Goal: Transaction & Acquisition: Purchase product/service

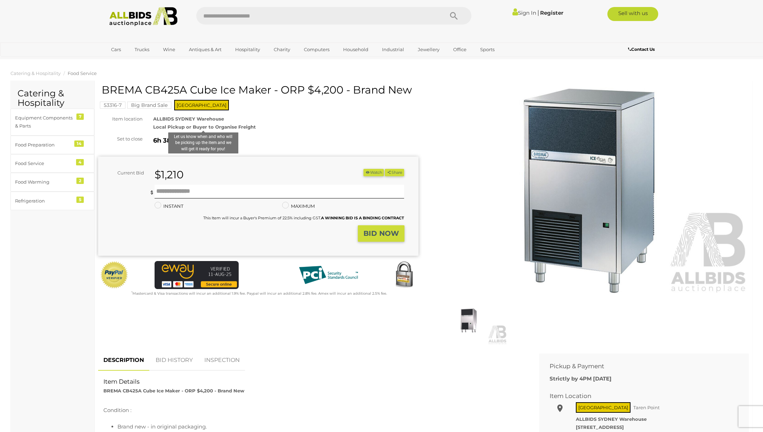
drag, startPoint x: 155, startPoint y: 119, endPoint x: 250, endPoint y: 128, distance: 96.0
click at [250, 128] on div "ALLBIDS SYDNEY Warehouse Local Pickup or Buyer to Organise Freight Let us know …" at bounding box center [285, 123] width 275 height 16
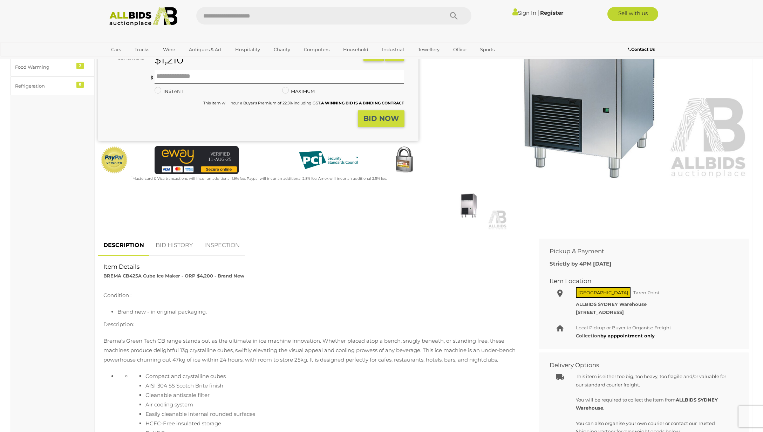
scroll to position [192, 0]
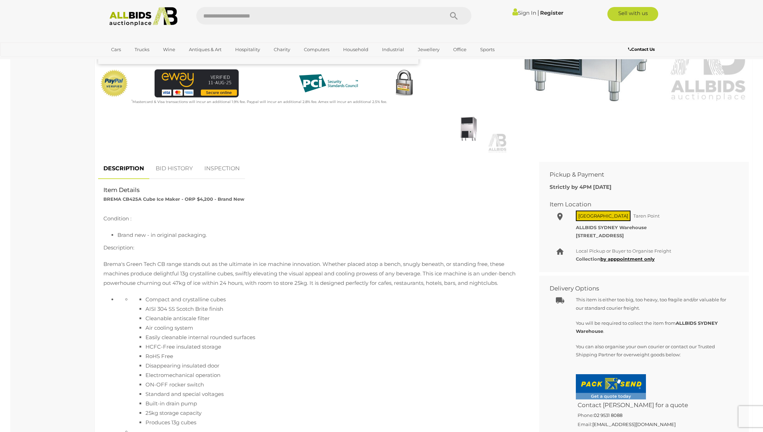
drag, startPoint x: 134, startPoint y: 273, endPoint x: 208, endPoint y: 273, distance: 74.6
click at [208, 273] on p "Brema's Green Tech CB range stands out as the ultimate in ice machine innovatio…" at bounding box center [313, 273] width 420 height 28
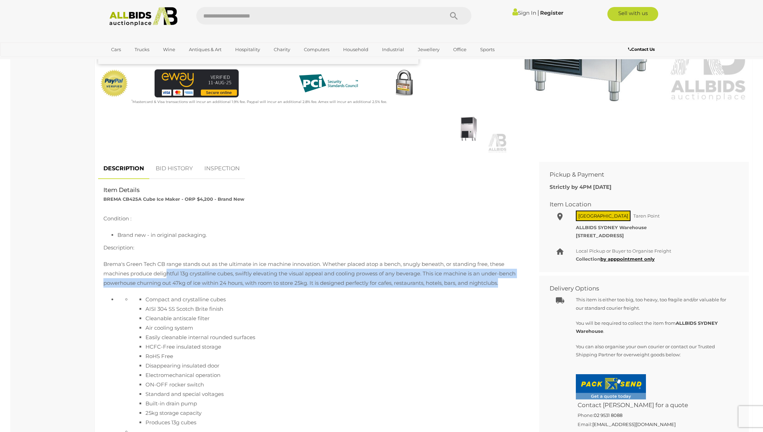
drag, startPoint x: 181, startPoint y: 274, endPoint x: 502, endPoint y: 286, distance: 320.8
click at [502, 286] on p "Brema's Green Tech CB range stands out as the ultimate in ice machine innovatio…" at bounding box center [313, 273] width 420 height 28
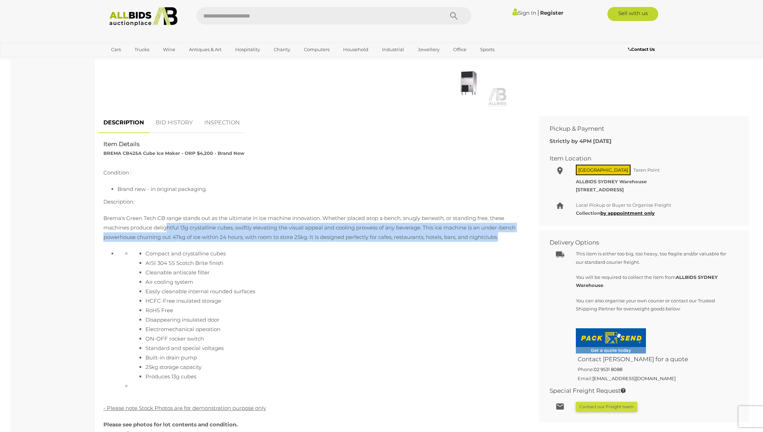
scroll to position [272, 0]
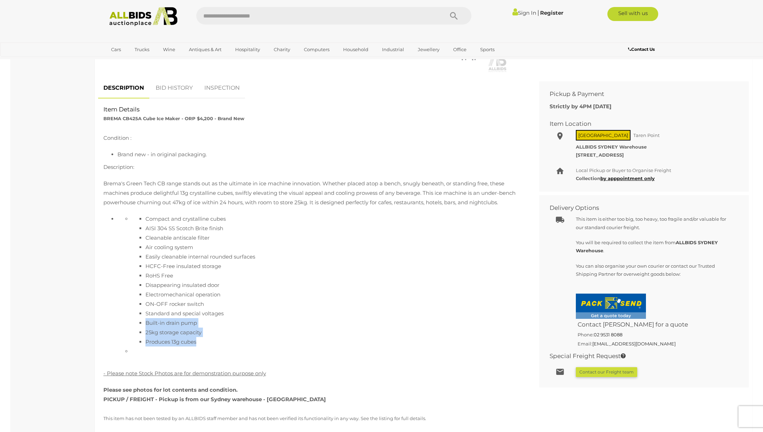
drag, startPoint x: 147, startPoint y: 322, endPoint x: 243, endPoint y: 343, distance: 99.0
click at [200, 342] on ul "Compact and crystalline cubes AISI 304 SS Scotch Brite finish Cleanable antisca…" at bounding box center [327, 280] width 392 height 132
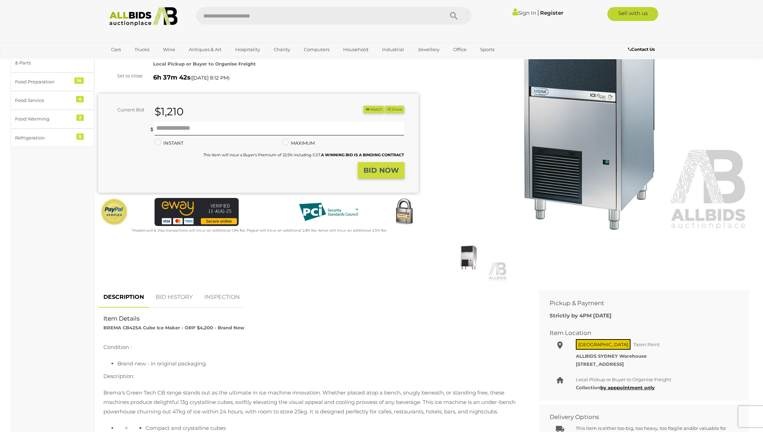
scroll to position [0, 0]
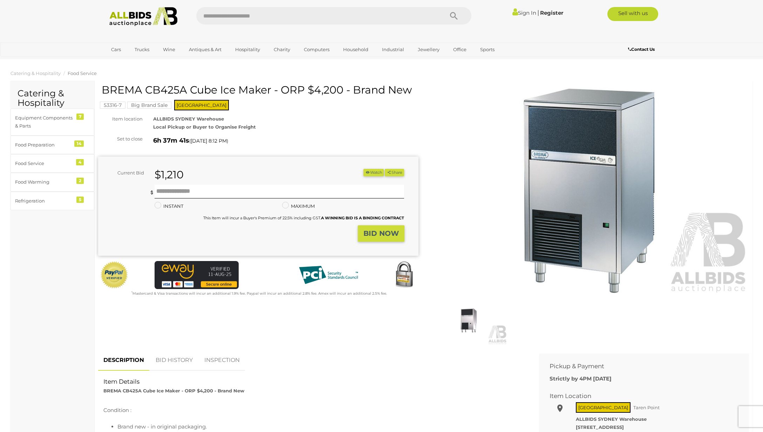
click at [466, 315] on img at bounding box center [469, 320] width 76 height 49
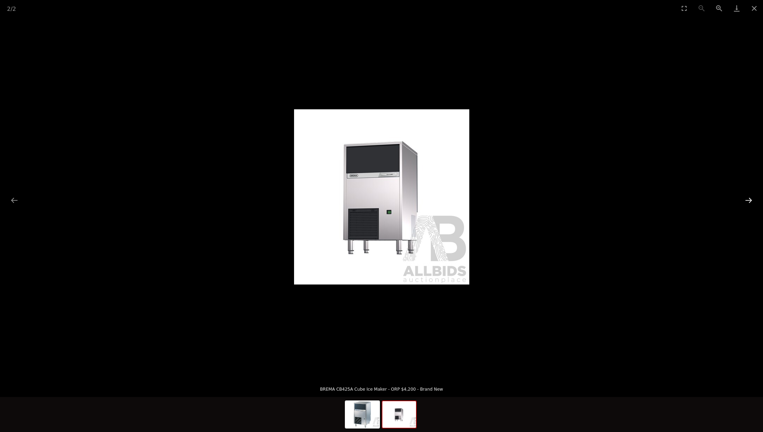
click at [750, 201] on button "Next slide" at bounding box center [748, 200] width 15 height 14
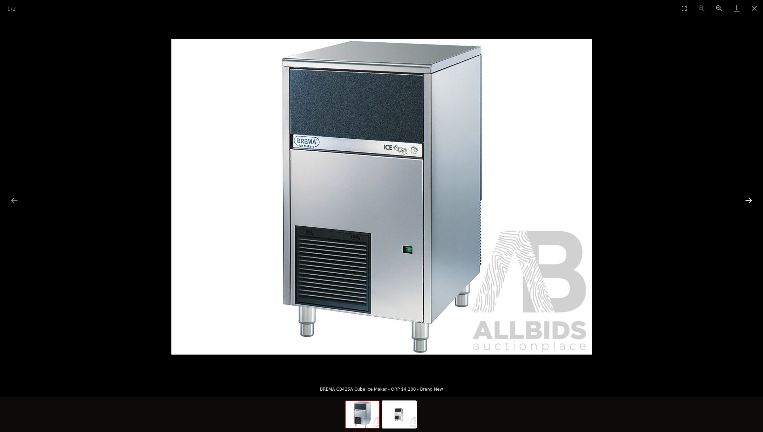
click at [750, 201] on button "Next slide" at bounding box center [748, 200] width 15 height 14
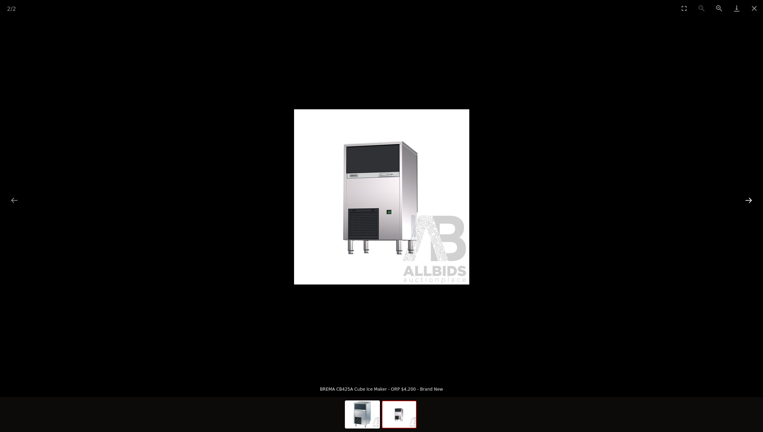
click at [750, 201] on button "Next slide" at bounding box center [748, 200] width 15 height 14
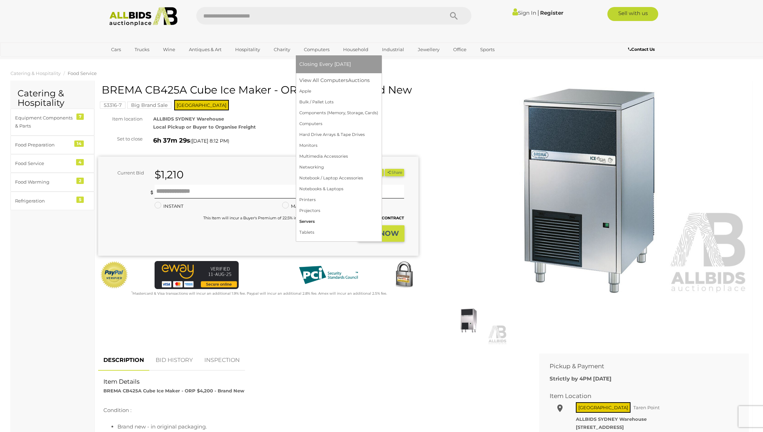
click at [320, 219] on link "Servers" at bounding box center [338, 221] width 79 height 11
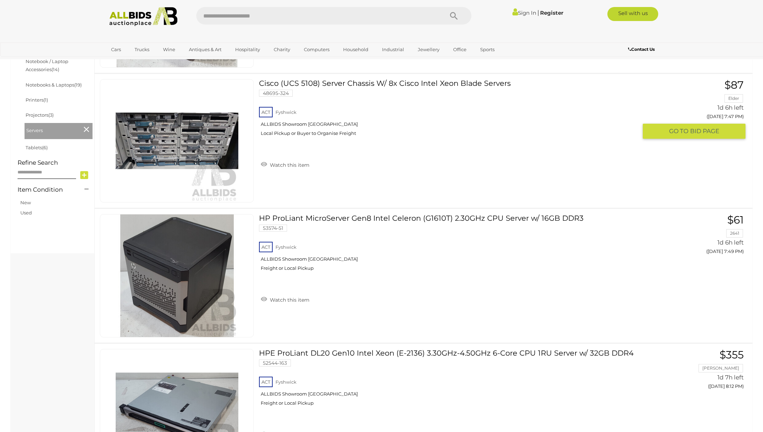
scroll to position [353, 0]
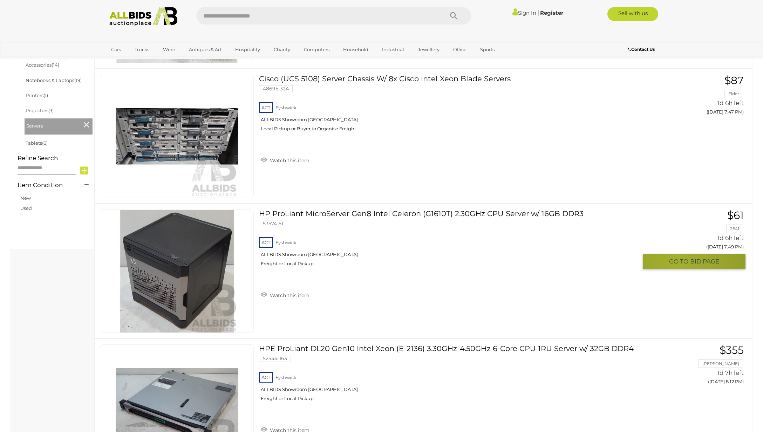
click at [677, 264] on span "GO TO" at bounding box center [679, 261] width 21 height 8
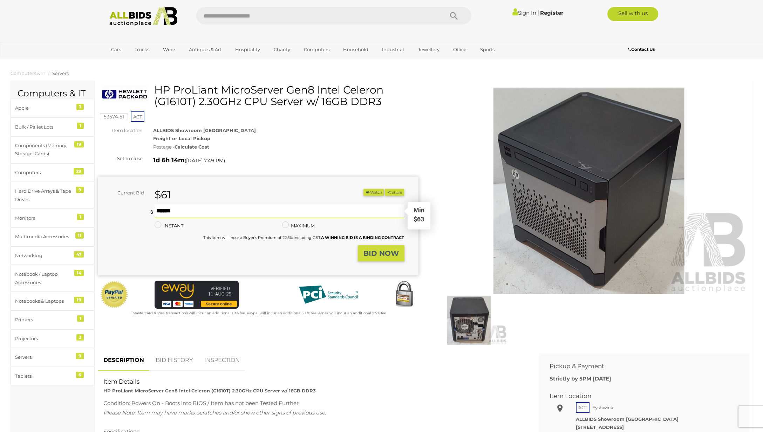
click at [265, 215] on input "text" at bounding box center [279, 211] width 250 height 14
type input "**"
click at [378, 254] on strong "BID NOW" at bounding box center [380, 253] width 35 height 8
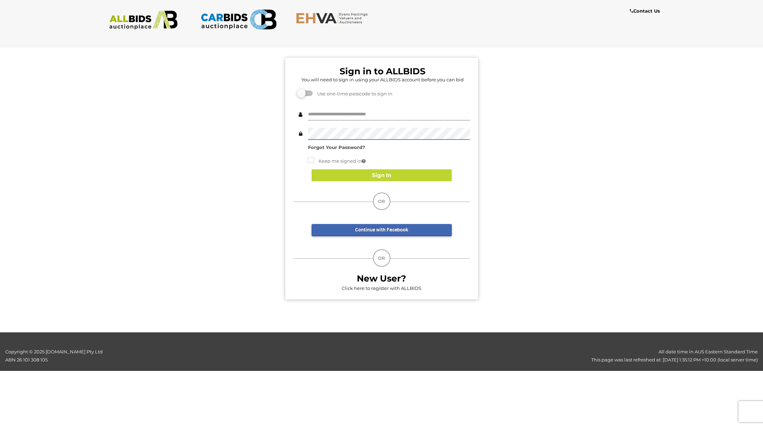
type input "*******"
click at [374, 177] on button "Sign In" at bounding box center [381, 175] width 140 height 12
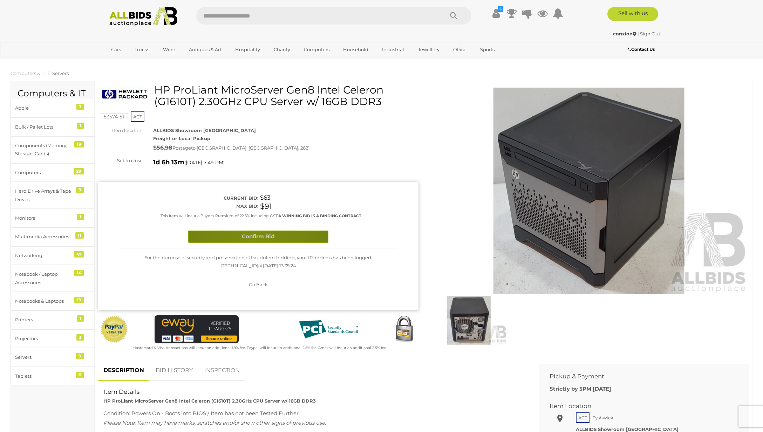
click at [254, 239] on button "Confirm Bid" at bounding box center [258, 237] width 140 height 12
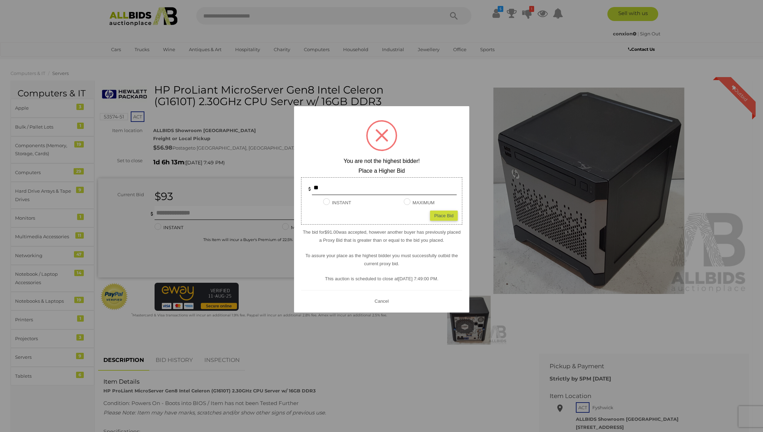
click at [452, 96] on div at bounding box center [381, 216] width 763 height 432
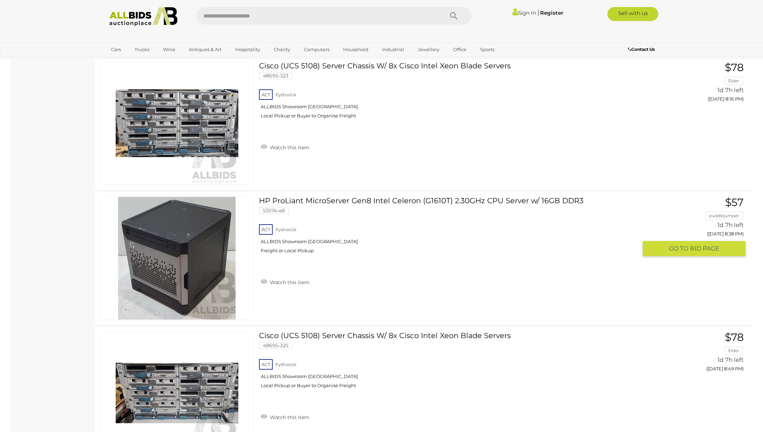
scroll to position [791, 0]
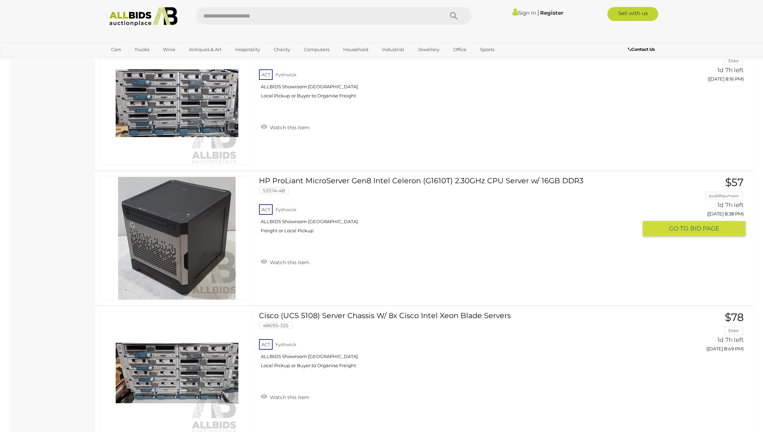
click at [674, 228] on span "GO TO" at bounding box center [679, 229] width 21 height 8
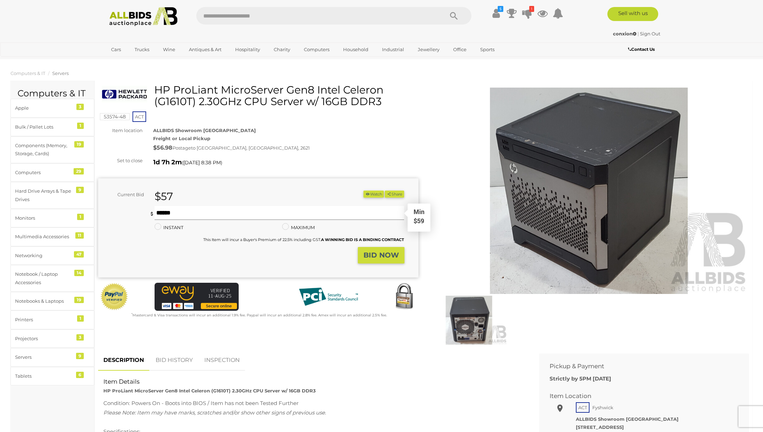
click at [295, 215] on input "text" at bounding box center [279, 213] width 250 height 14
type input "**"
click at [382, 252] on strong "BID NOW" at bounding box center [380, 255] width 35 height 8
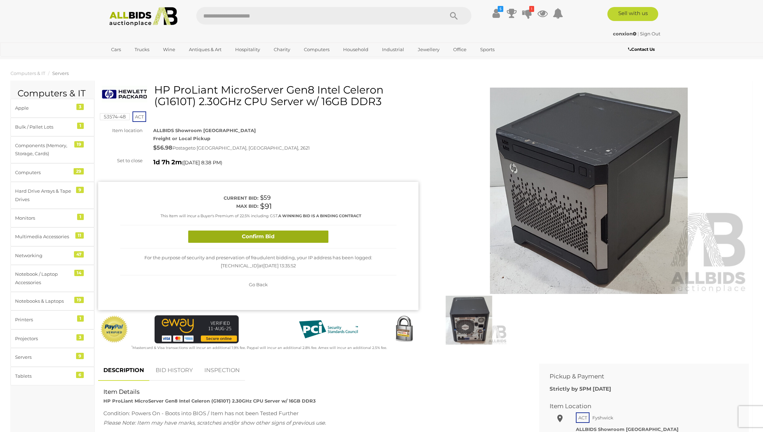
click at [281, 239] on button "Confirm Bid" at bounding box center [258, 237] width 140 height 12
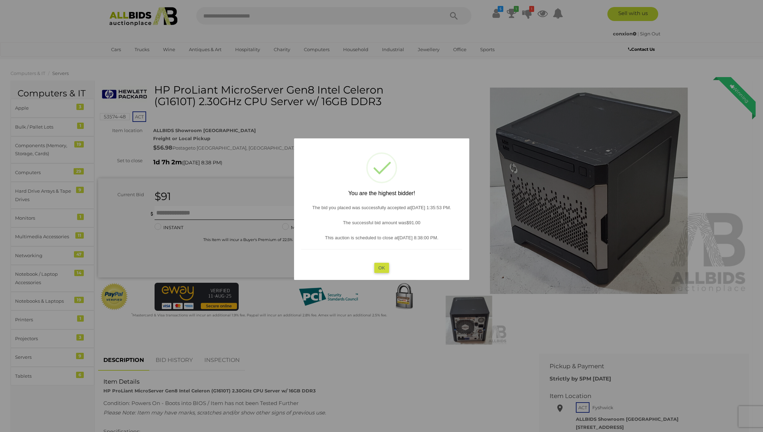
click at [383, 267] on button "OK" at bounding box center [381, 267] width 15 height 10
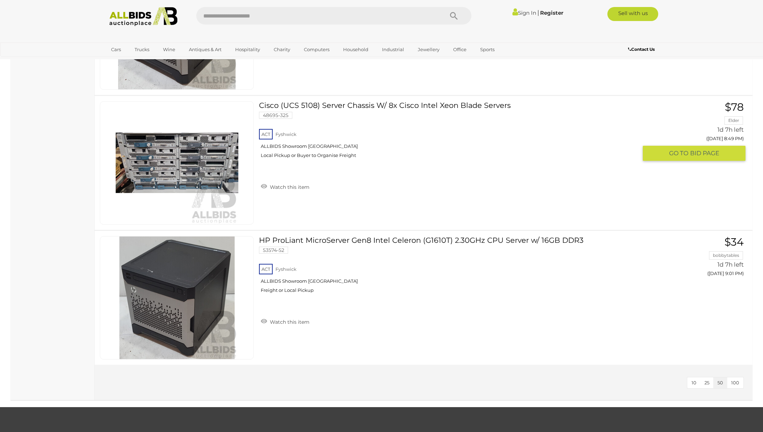
scroll to position [1010, 0]
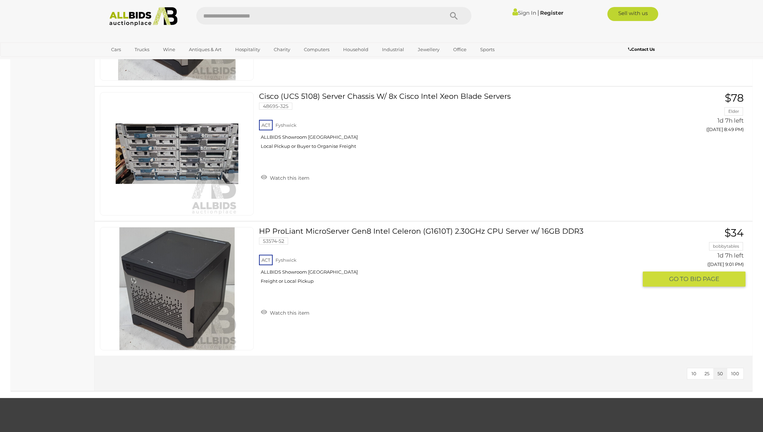
click at [675, 276] on span "GO TO" at bounding box center [679, 279] width 21 height 8
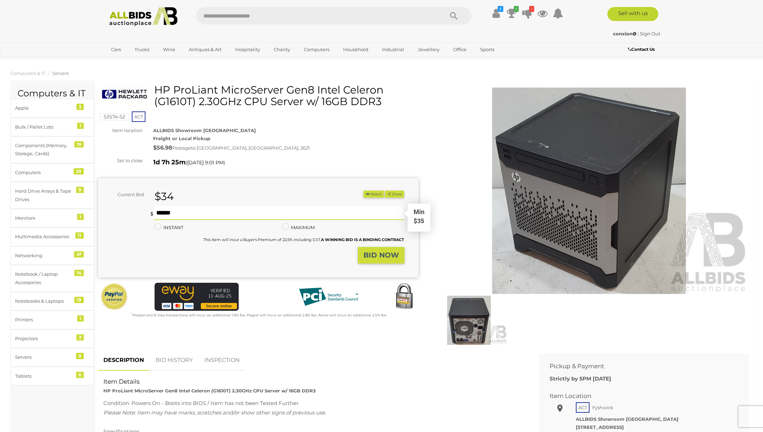
click at [342, 215] on input "text" at bounding box center [279, 213] width 250 height 14
type input "**"
click at [384, 255] on strong "BID NOW" at bounding box center [380, 255] width 35 height 8
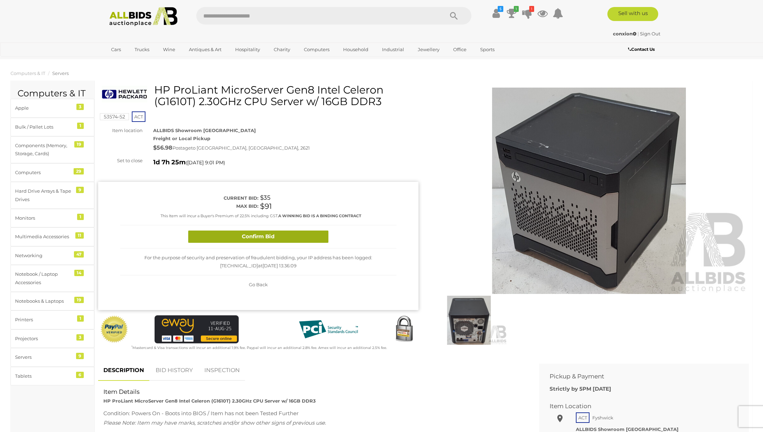
click at [262, 240] on button "Confirm Bid" at bounding box center [258, 237] width 140 height 12
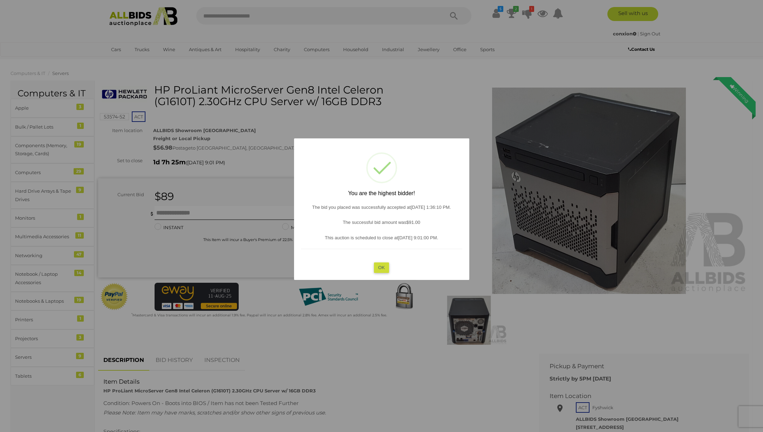
click at [378, 267] on button "OK" at bounding box center [381, 267] width 15 height 10
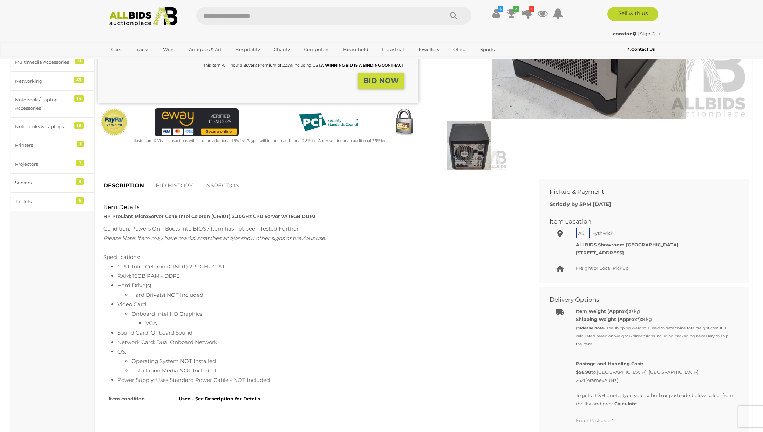
scroll to position [209, 0]
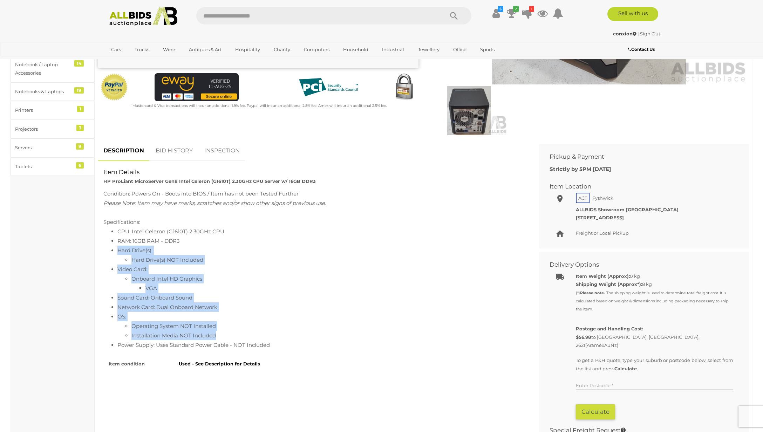
drag, startPoint x: 119, startPoint y: 251, endPoint x: 244, endPoint y: 339, distance: 153.4
click at [244, 339] on ul "CPU: Intel Celeron (G1610T) 2.30GHz CPU RAM: 16GB RAM - DDR3 Hard Drive(s): Har…" at bounding box center [313, 288] width 420 height 123
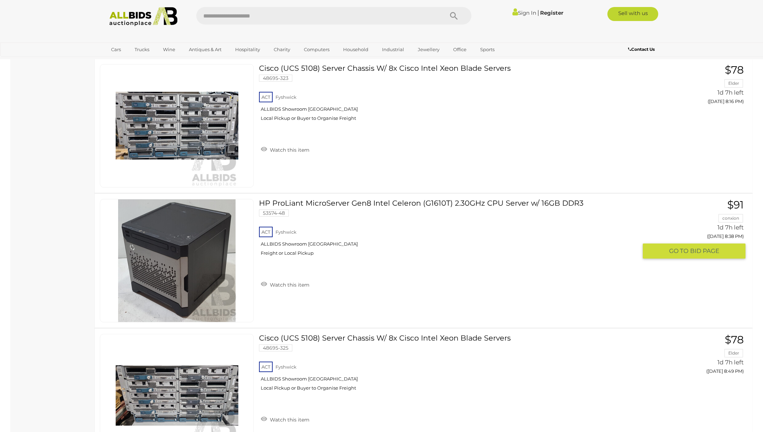
scroll to position [764, 0]
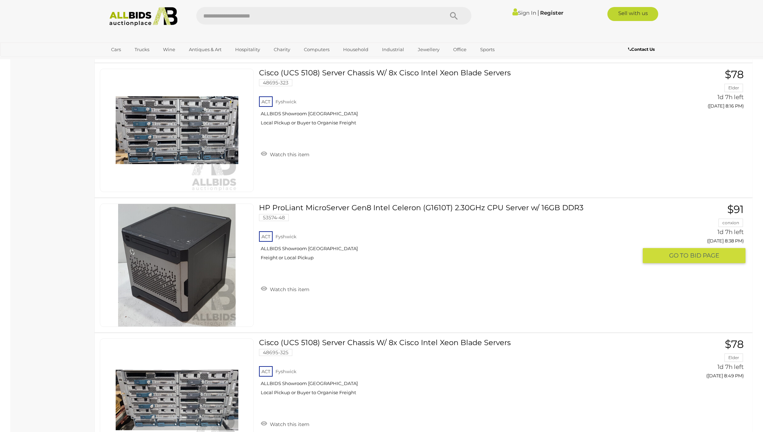
click at [349, 210] on link "HP ProLiant MicroServer Gen8 Intel Celeron (G1610T) 2.30GHz CPU Server w/ 16GB …" at bounding box center [450, 235] width 373 height 62
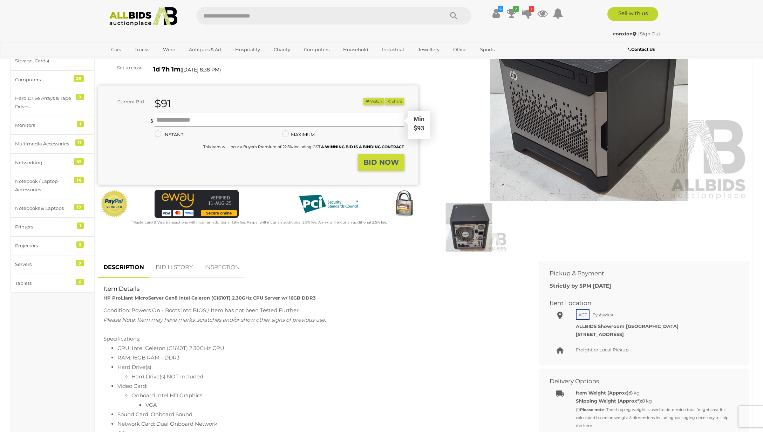
scroll to position [129, 0]
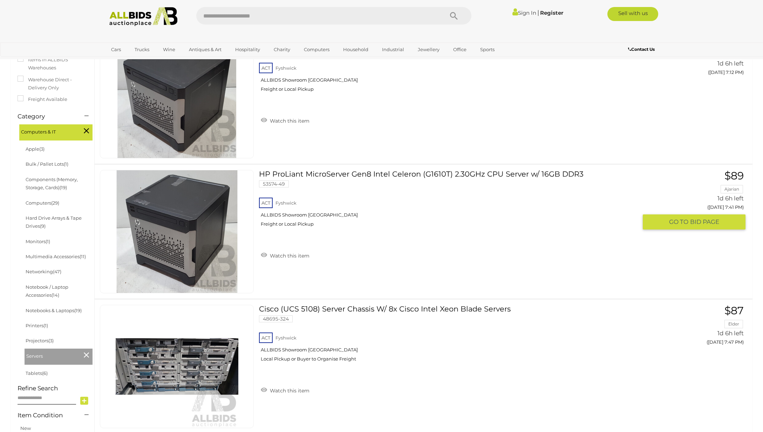
scroll to position [56, 0]
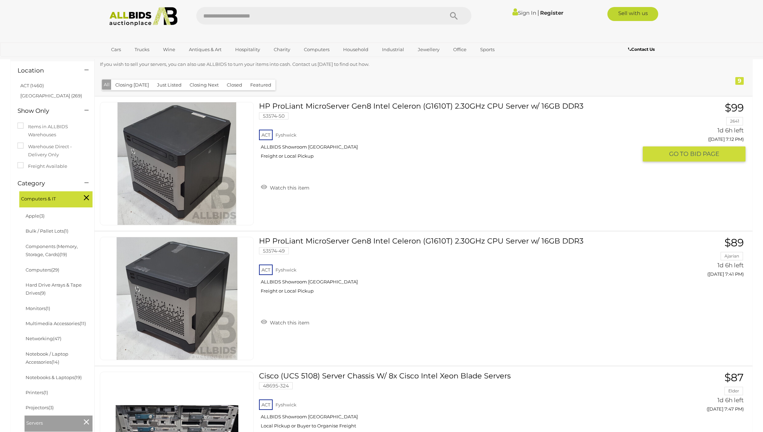
click at [431, 108] on link "HP ProLiant MicroServer Gen8 Intel Celeron (G1610T) 2.30GHz CPU Server w/ 16GB …" at bounding box center [450, 133] width 373 height 62
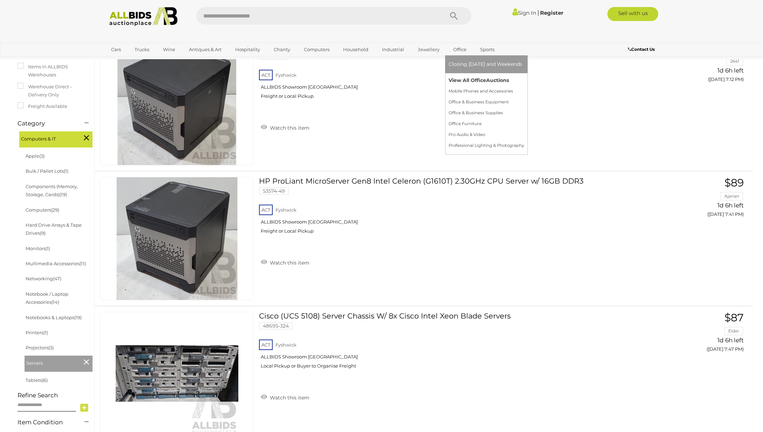
click at [463, 78] on link "View All Office Auctions" at bounding box center [485, 80] width 75 height 11
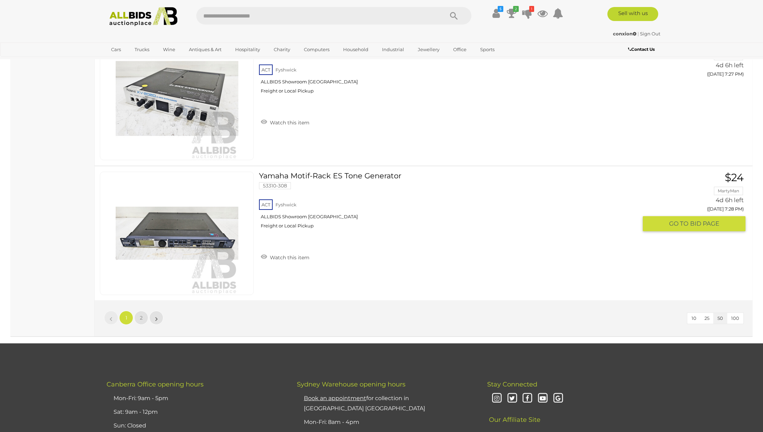
scroll to position [6631, 0]
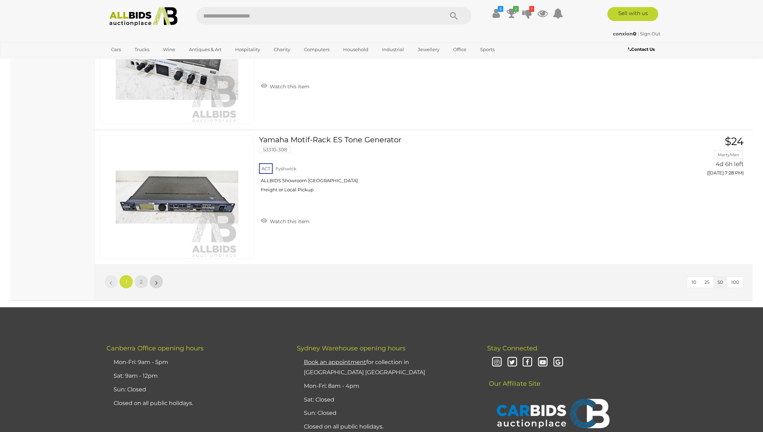
click at [158, 282] on link "»" at bounding box center [156, 282] width 14 height 14
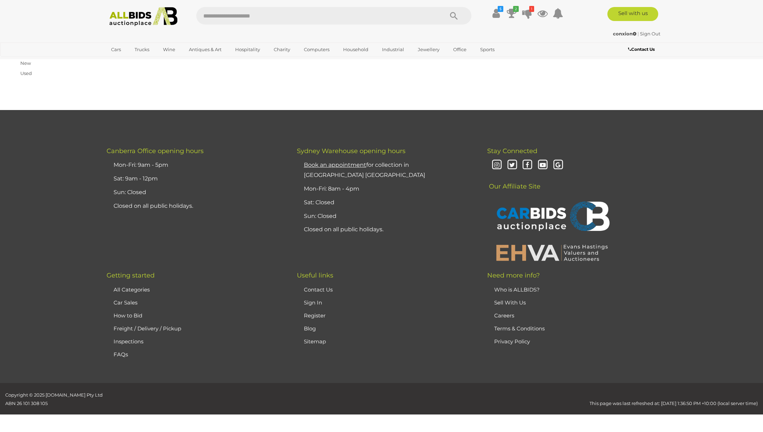
scroll to position [82, 0]
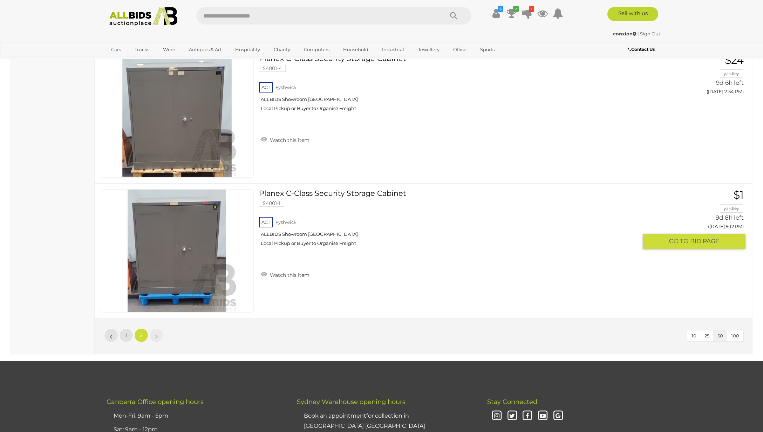
scroll to position [2433, 0]
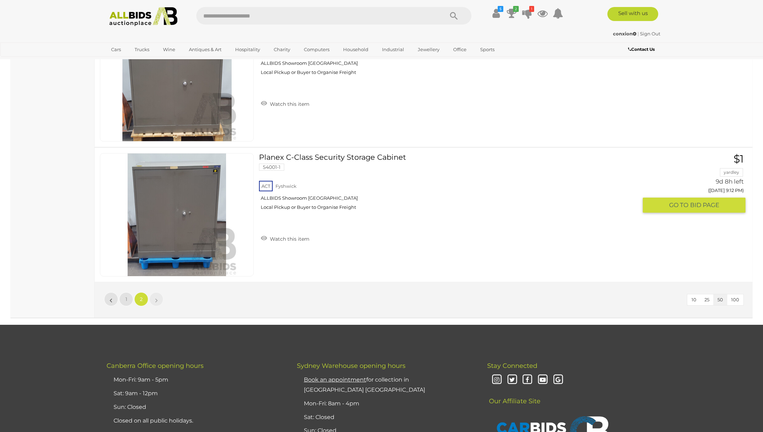
click at [195, 215] on img at bounding box center [177, 214] width 123 height 123
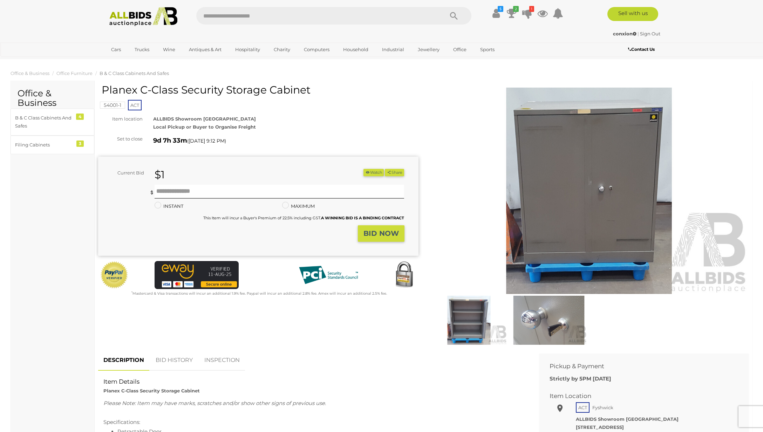
click at [591, 218] on img at bounding box center [589, 191] width 320 height 206
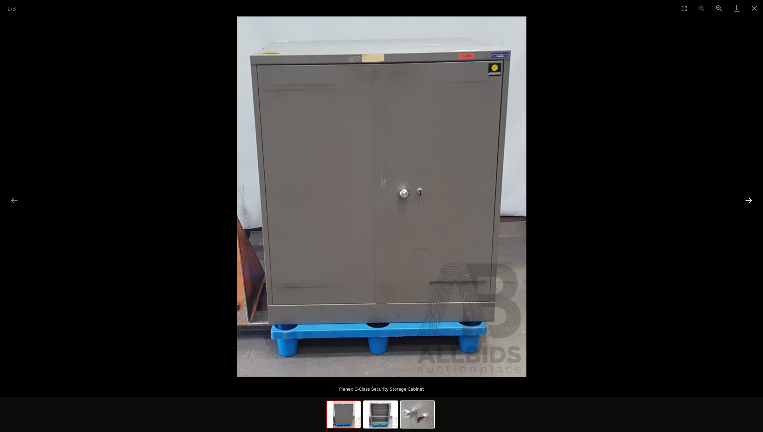
click at [748, 199] on button "Next slide" at bounding box center [748, 200] width 15 height 14
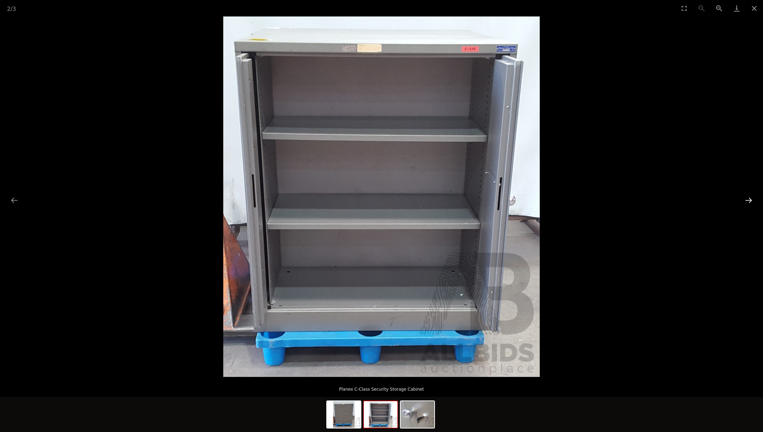
click at [748, 199] on button "Next slide" at bounding box center [748, 200] width 15 height 14
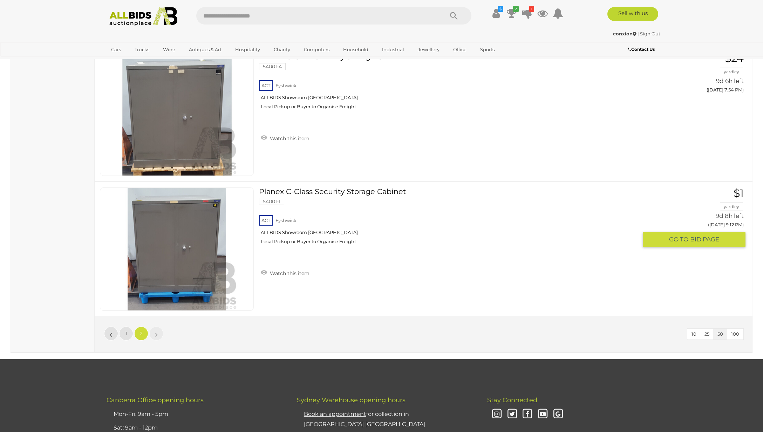
scroll to position [2216, 0]
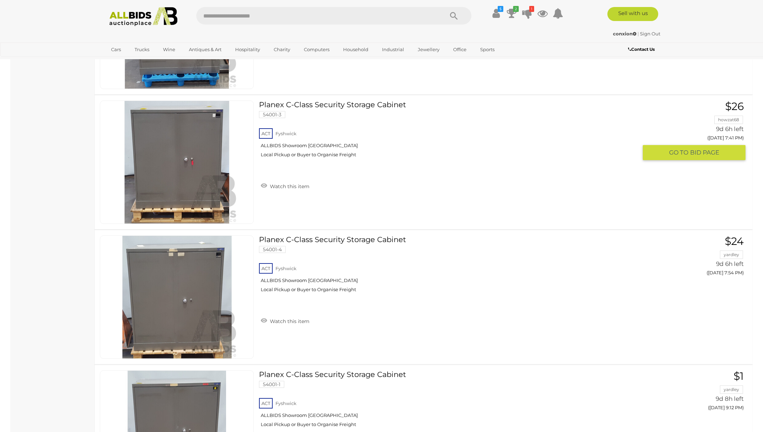
click at [352, 104] on link "Planex C-Class Security Storage Cabinet 54001-3 ACT Fyshwick ALLBIDS Showroom F…" at bounding box center [450, 132] width 373 height 62
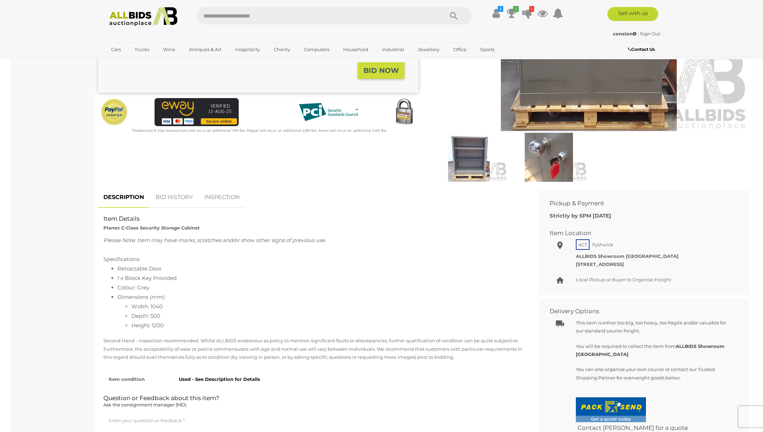
scroll to position [190, 0]
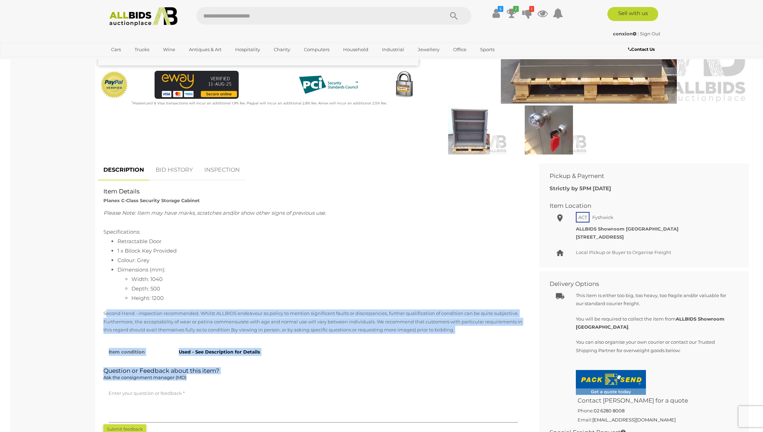
drag, startPoint x: 106, startPoint y: 313, endPoint x: 456, endPoint y: 383, distance: 356.6
click at [456, 187] on div "Item Details Planex C-Class Security Storage Cabinet Please Note: Item may have…" at bounding box center [313, 187] width 430 height 0
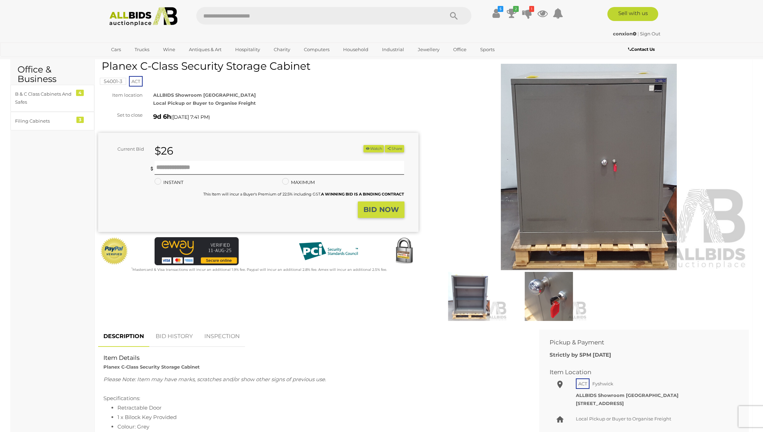
scroll to position [0, 0]
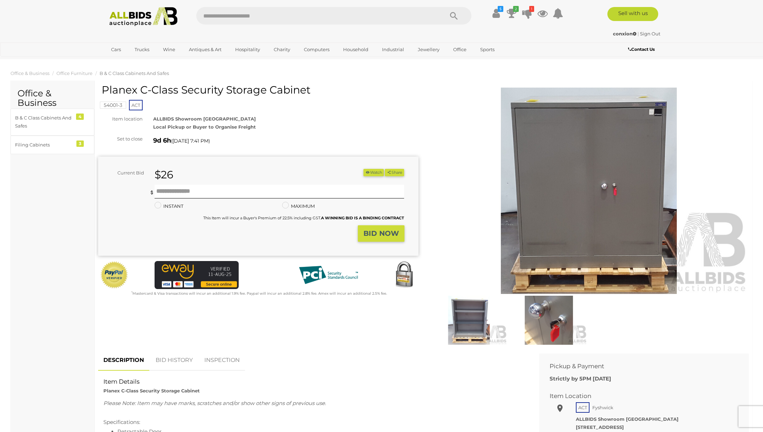
click at [583, 205] on img at bounding box center [589, 191] width 320 height 206
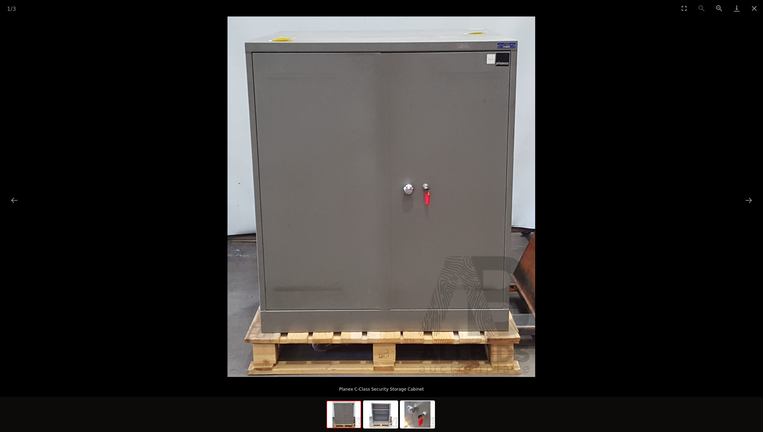
click at [363, 142] on img at bounding box center [381, 196] width 308 height 360
click at [745, 200] on button "Next slide" at bounding box center [748, 200] width 15 height 14
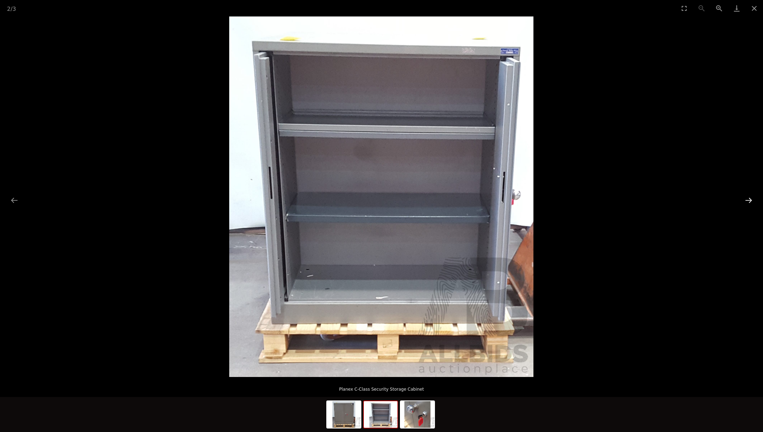
click at [745, 200] on button "Next slide" at bounding box center [748, 200] width 15 height 14
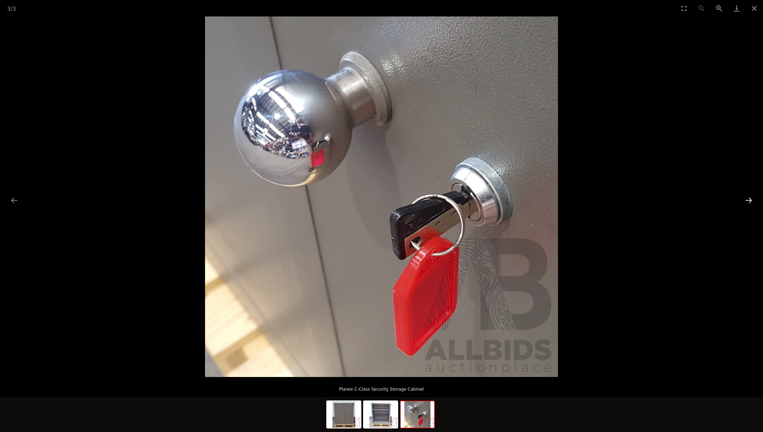
click at [745, 200] on button "Next slide" at bounding box center [748, 200] width 15 height 14
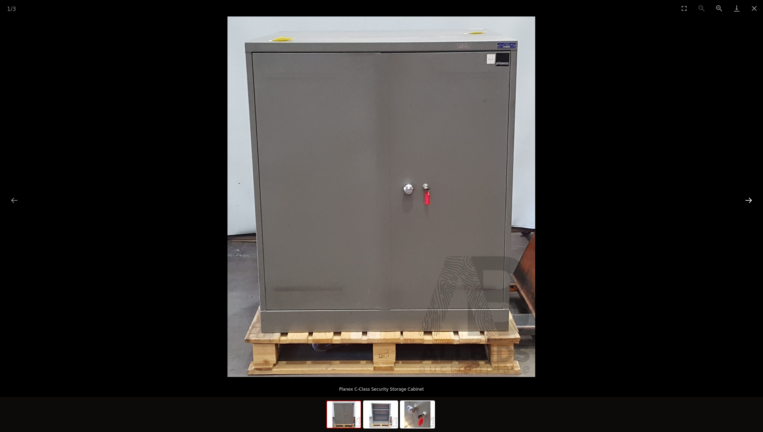
click at [748, 200] on button "Next slide" at bounding box center [748, 200] width 15 height 14
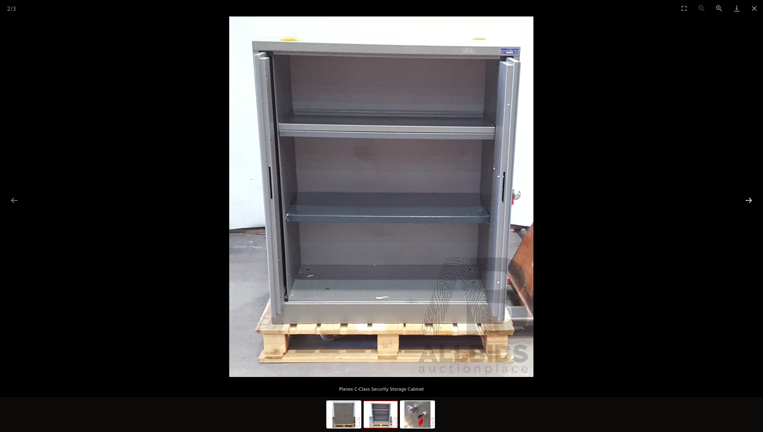
click at [748, 200] on button "Next slide" at bounding box center [748, 200] width 15 height 14
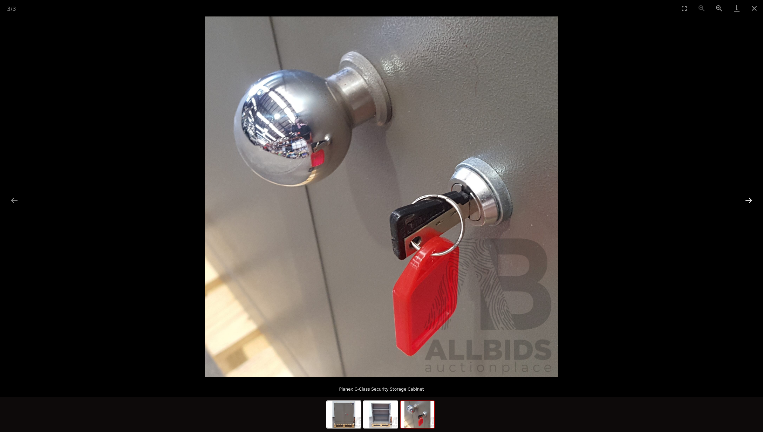
click at [748, 200] on button "Next slide" at bounding box center [748, 200] width 15 height 14
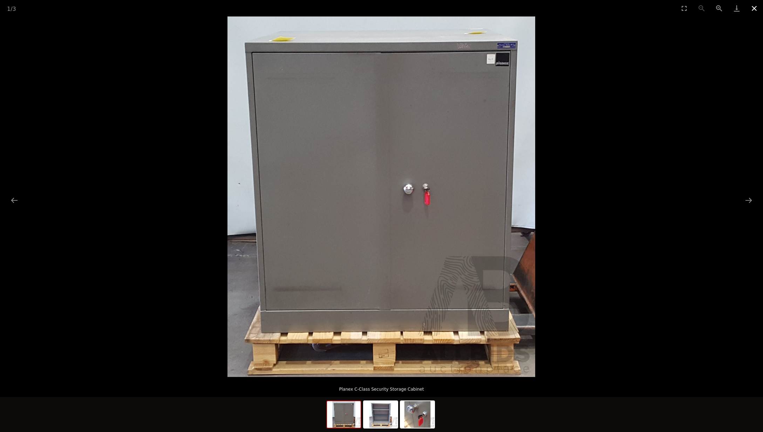
click at [756, 8] on button "Close gallery" at bounding box center [754, 8] width 18 height 16
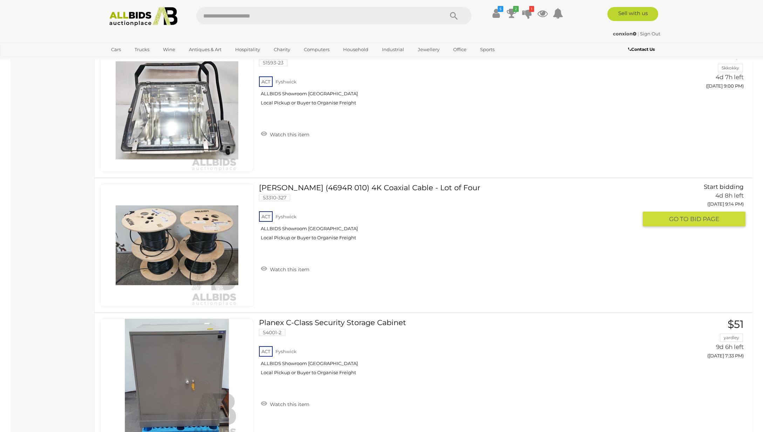
scroll to position [1948, 0]
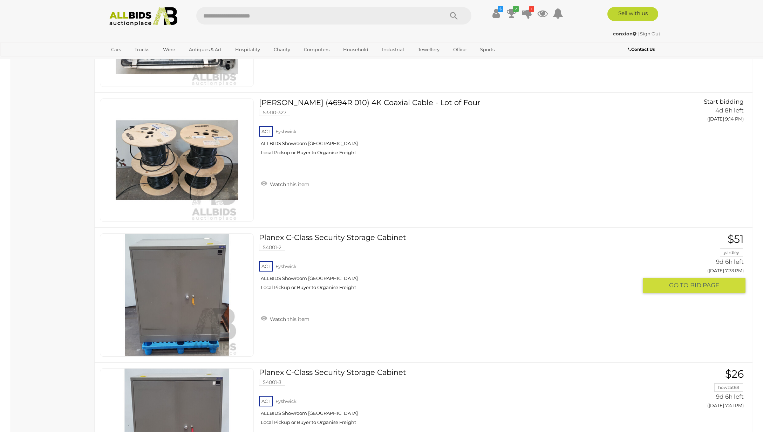
click at [197, 264] on link at bounding box center [177, 294] width 154 height 123
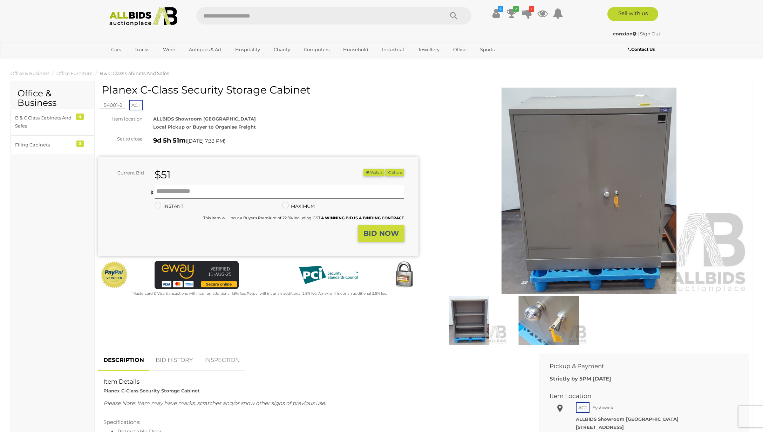
click at [565, 199] on img at bounding box center [589, 191] width 320 height 206
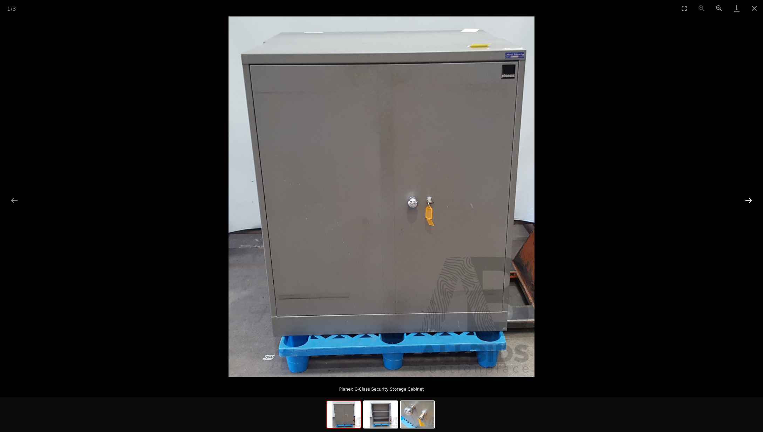
click at [750, 202] on button "Next slide" at bounding box center [748, 200] width 15 height 14
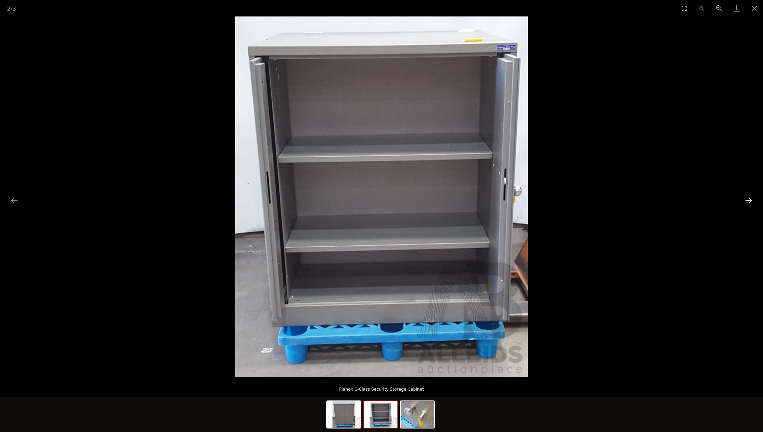
click at [750, 202] on button "Next slide" at bounding box center [748, 200] width 15 height 14
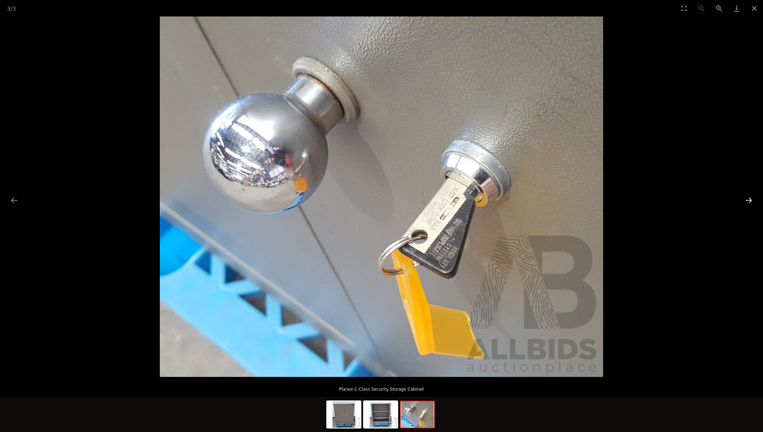
click at [750, 202] on button "Next slide" at bounding box center [748, 200] width 15 height 14
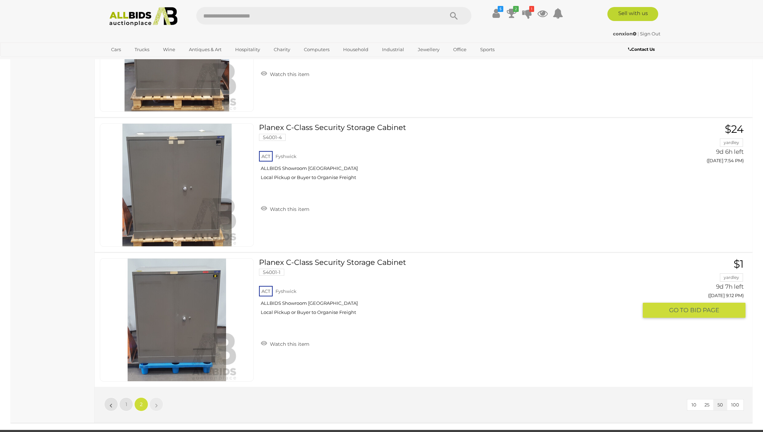
scroll to position [2259, 0]
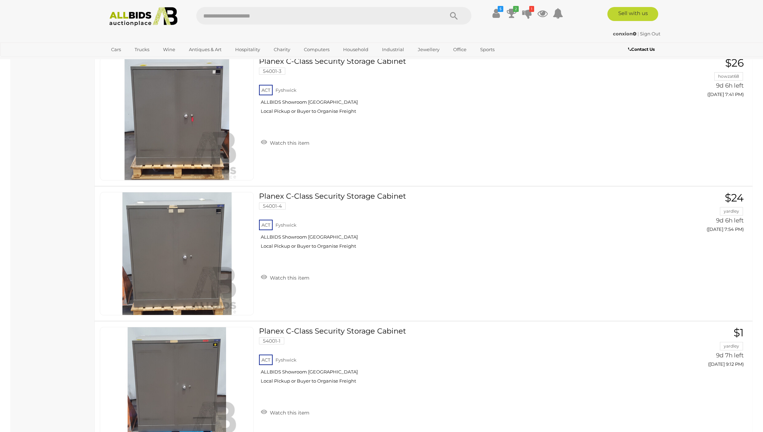
drag, startPoint x: 408, startPoint y: 231, endPoint x: 683, endPoint y: 3, distance: 356.8
